Goal: Task Accomplishment & Management: Manage account settings

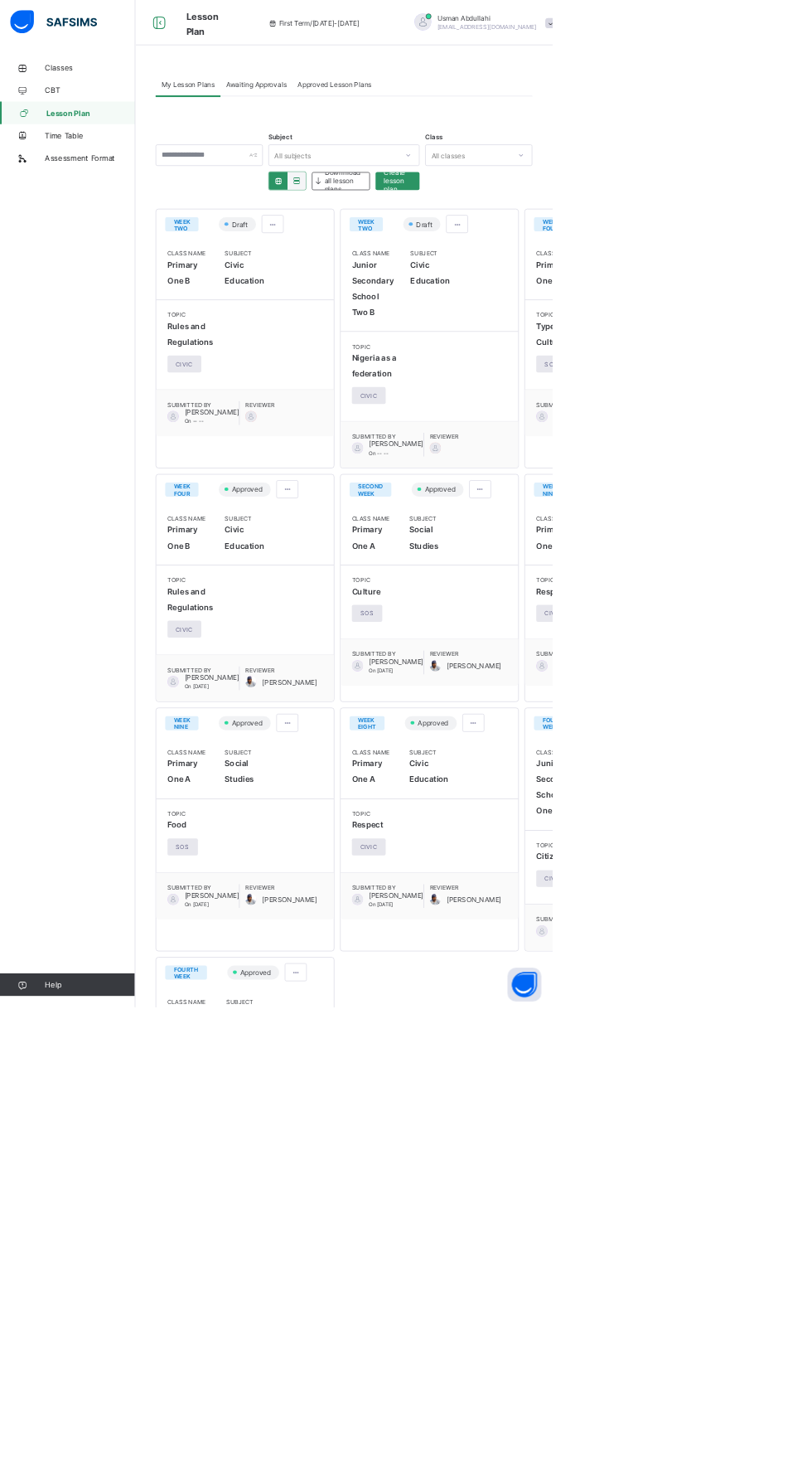
click at [128, 98] on span "Classes" at bounding box center [132, 99] width 132 height 13
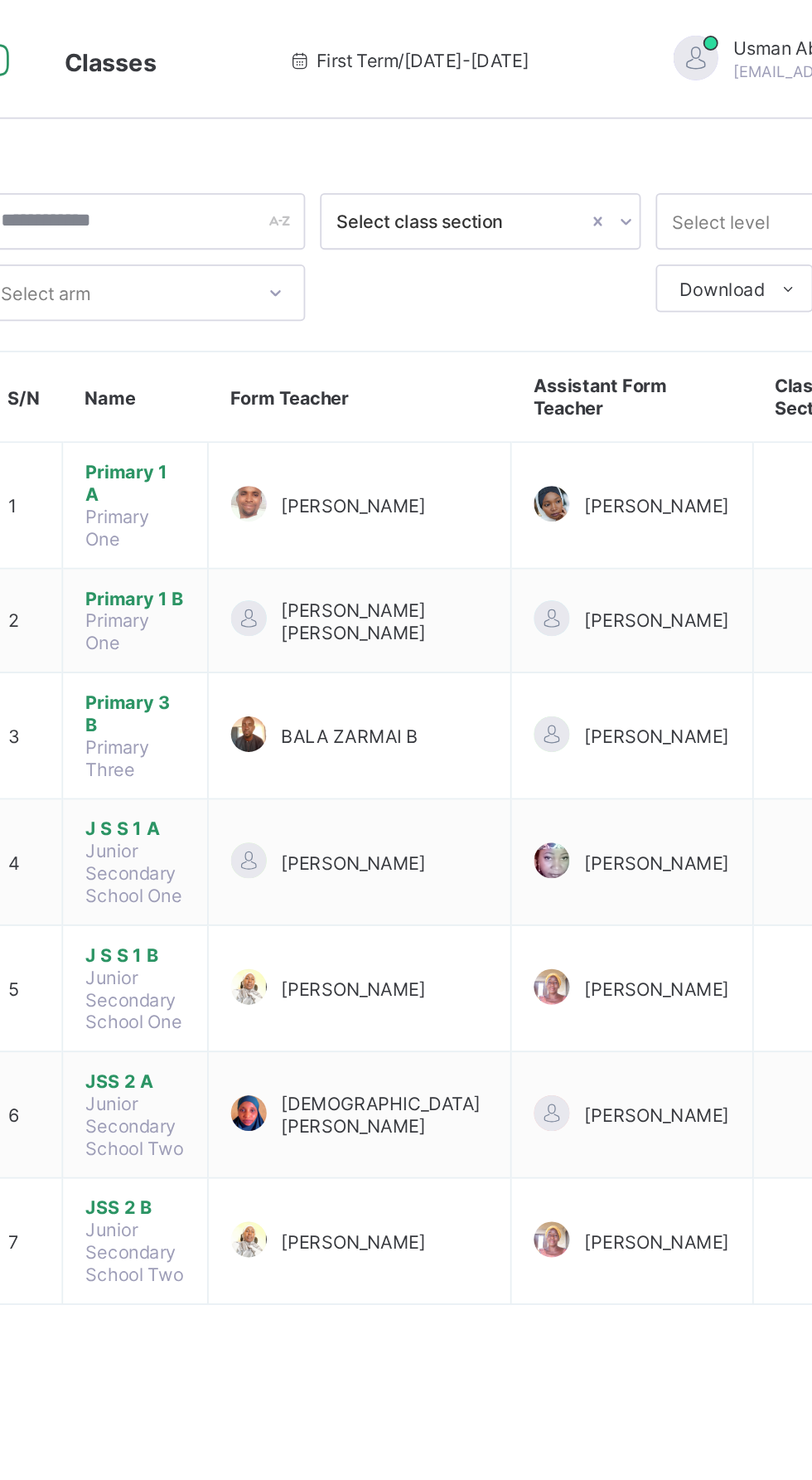
click at [647, 36] on span "[EMAIL_ADDRESS][DOMAIN_NAME]" at bounding box center [720, 39] width 147 height 10
click at [647, 27] on span "Usman Abdullahi" at bounding box center [720, 27] width 147 height 13
click at [647, 23] on span "Usman Abdullahi" at bounding box center [720, 27] width 147 height 13
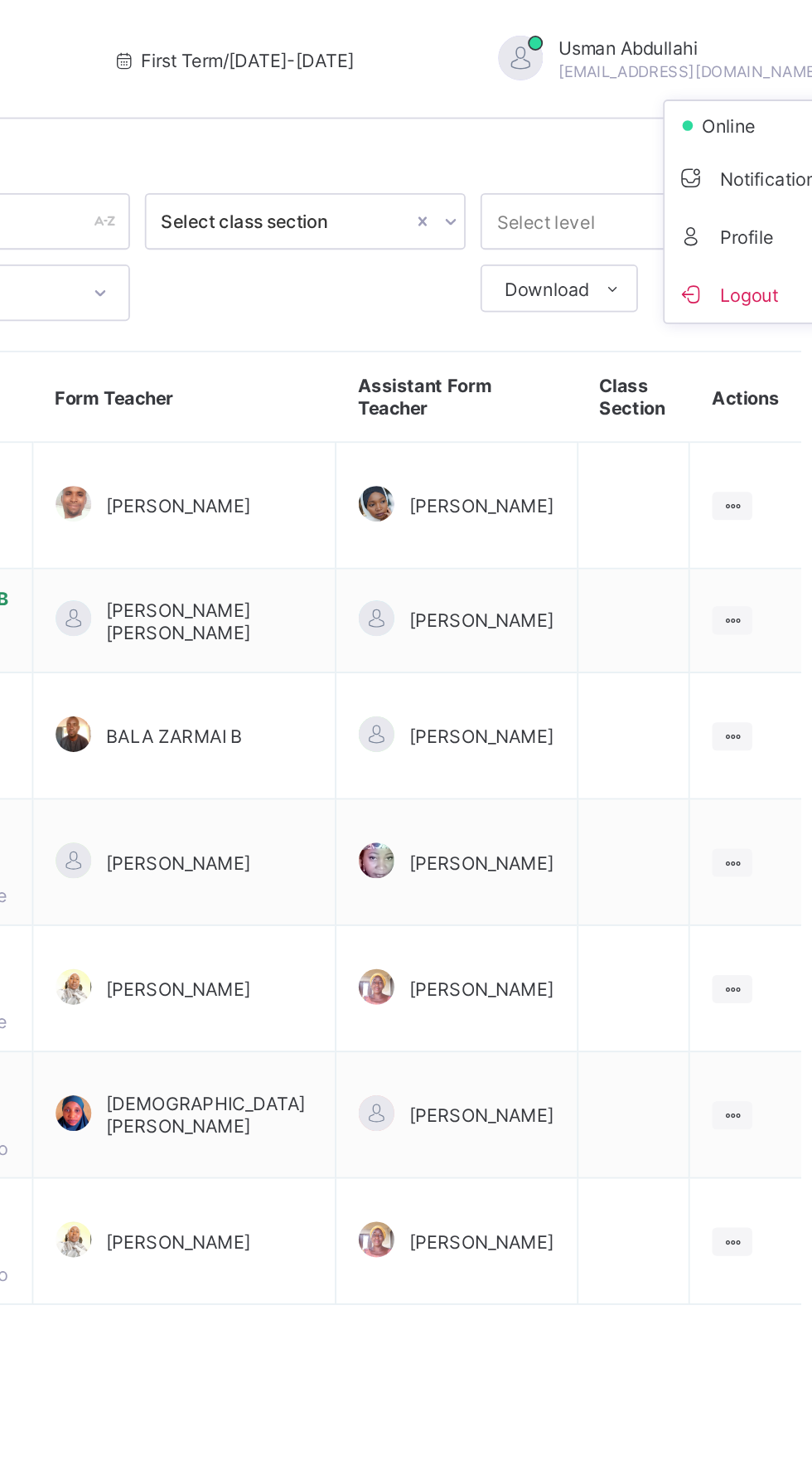
click at [718, 155] on span "Logout" at bounding box center [767, 163] width 109 height 19
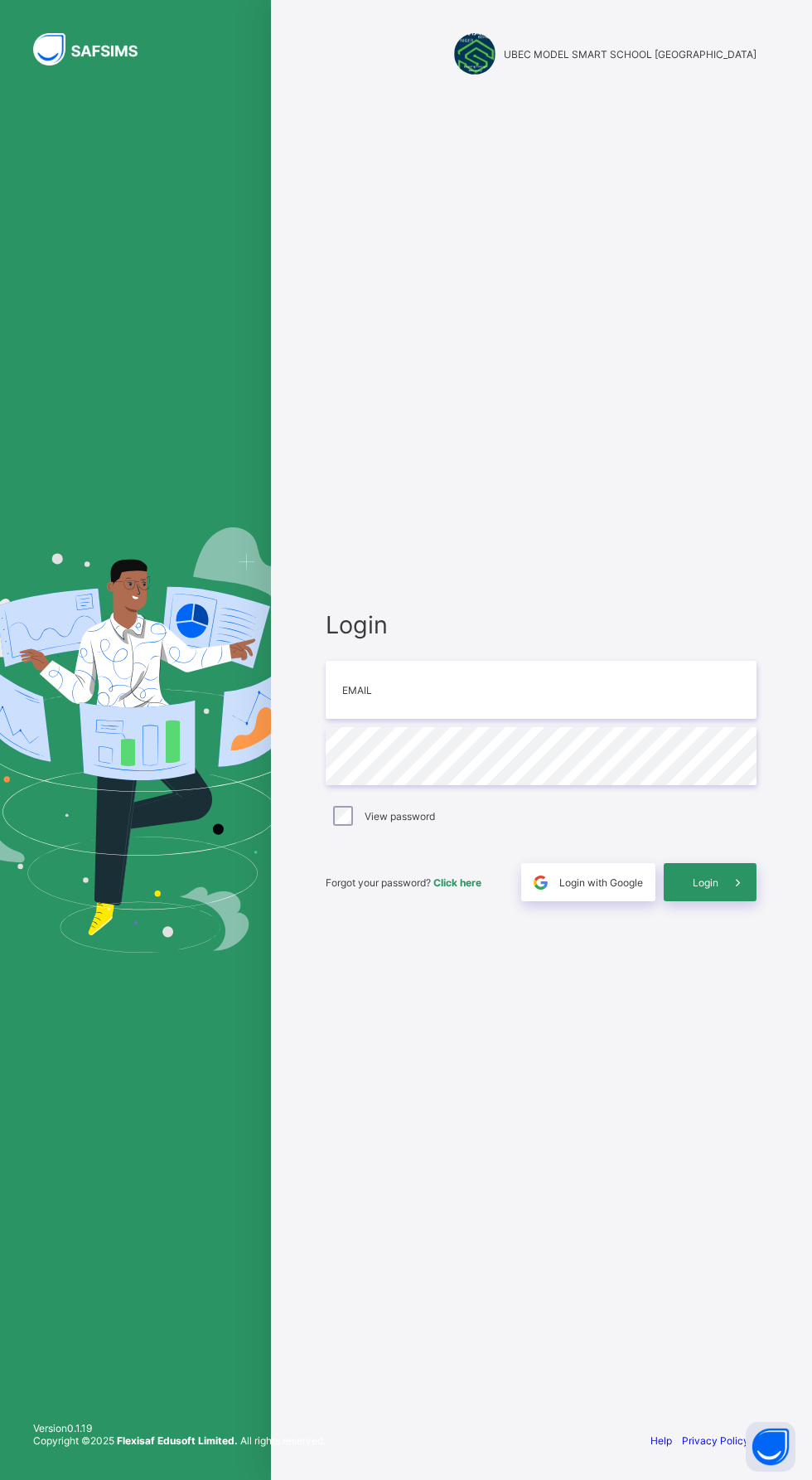
scroll to position [27, 0]
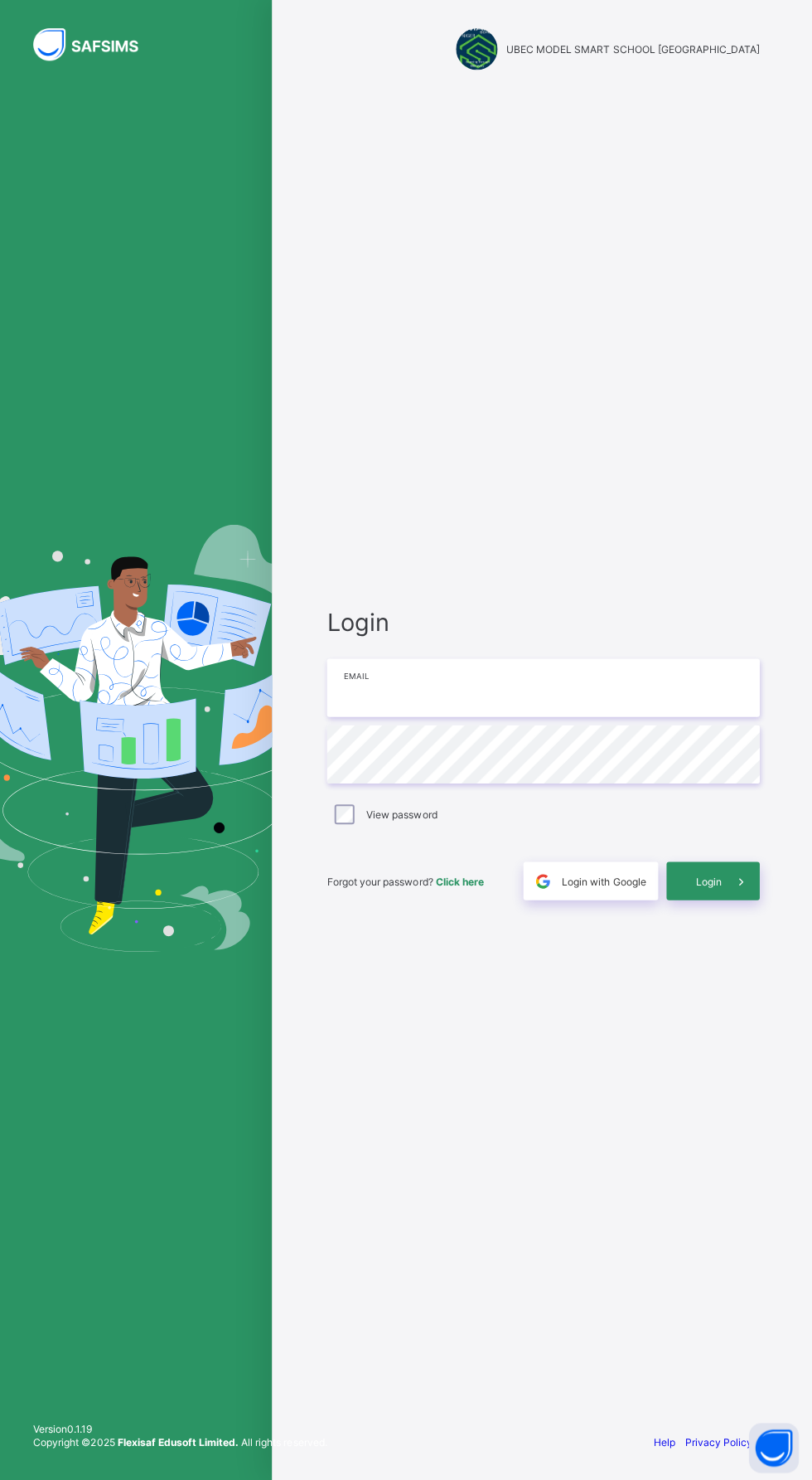
click at [558, 719] on input "email" at bounding box center [541, 689] width 431 height 58
type input "**********"
click at [744, 890] on icon at bounding box center [737, 883] width 17 height 16
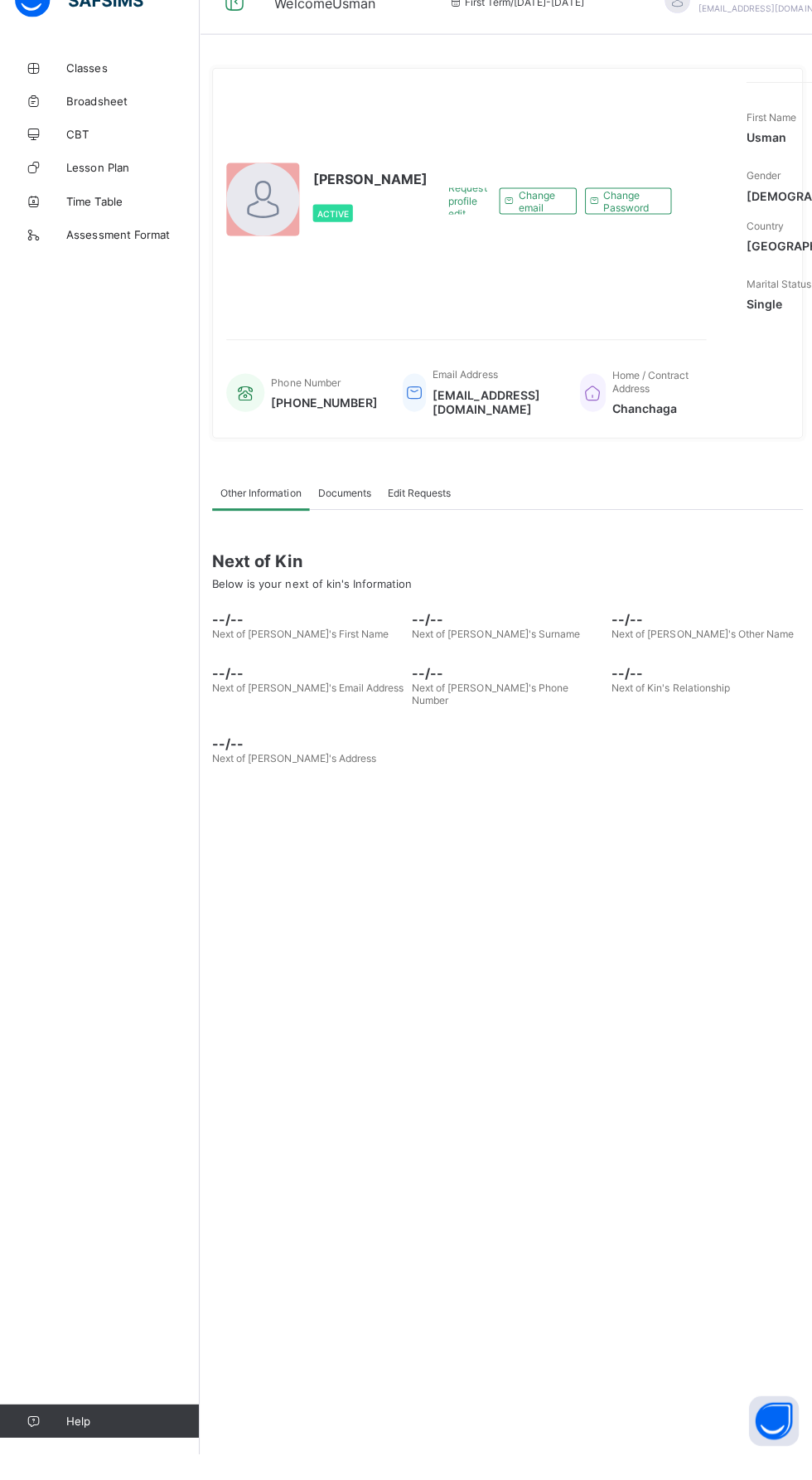
click at [111, 98] on span "Classes" at bounding box center [132, 99] width 132 height 13
